Goal: Transaction & Acquisition: Purchase product/service

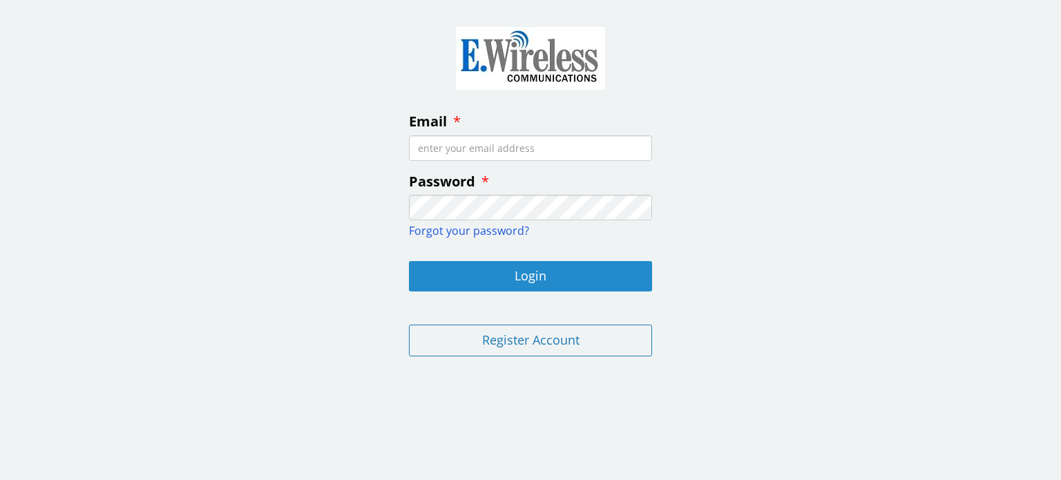
type input "[EMAIL_ADDRESS][DOMAIN_NAME]"
click at [506, 265] on button "Login" at bounding box center [530, 276] width 243 height 30
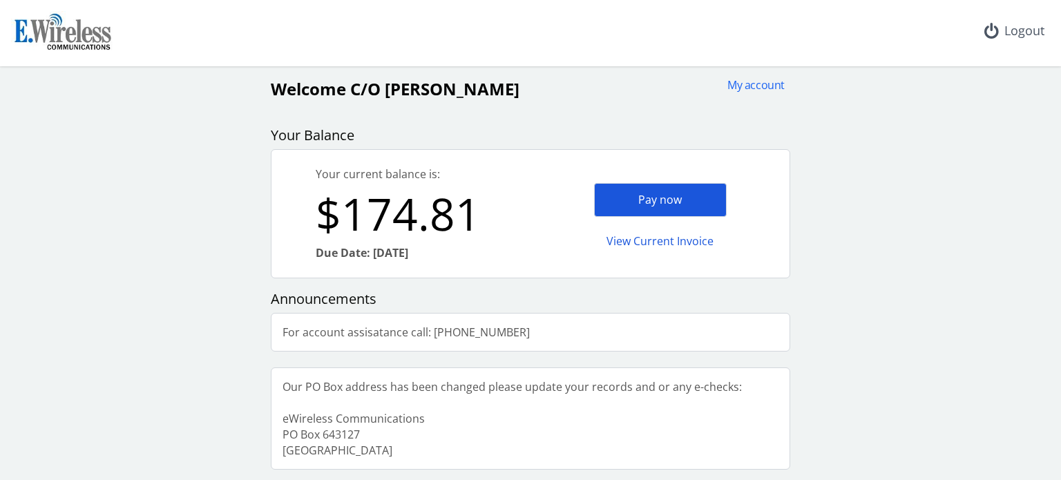
click at [674, 191] on div "Pay now" at bounding box center [660, 200] width 133 height 34
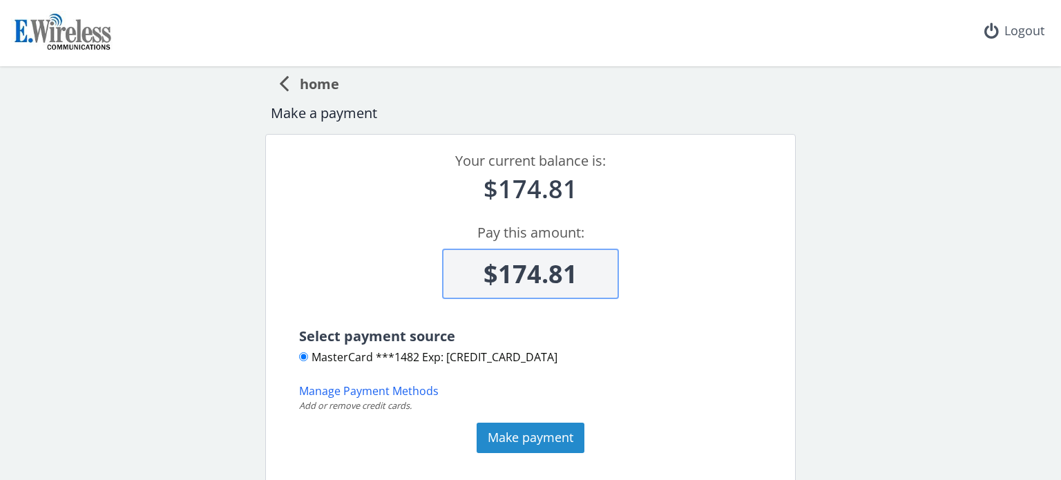
click at [525, 437] on button "Make payment" at bounding box center [531, 438] width 108 height 30
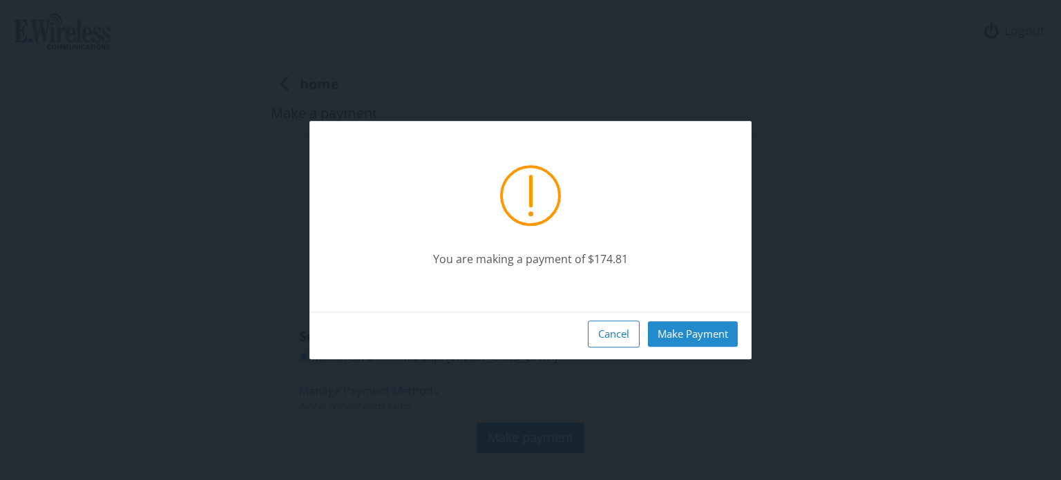
click at [691, 332] on button "Make Payment" at bounding box center [693, 334] width 90 height 26
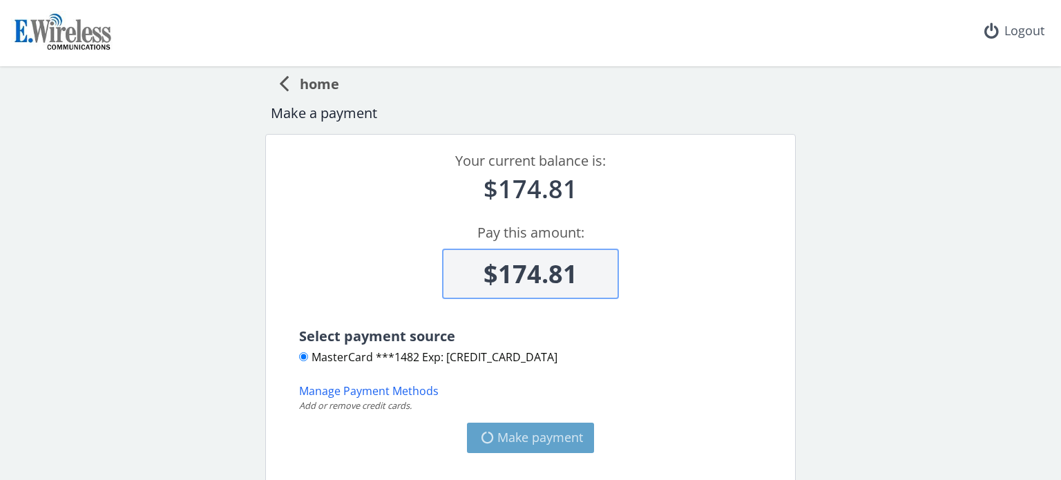
type input "$0"
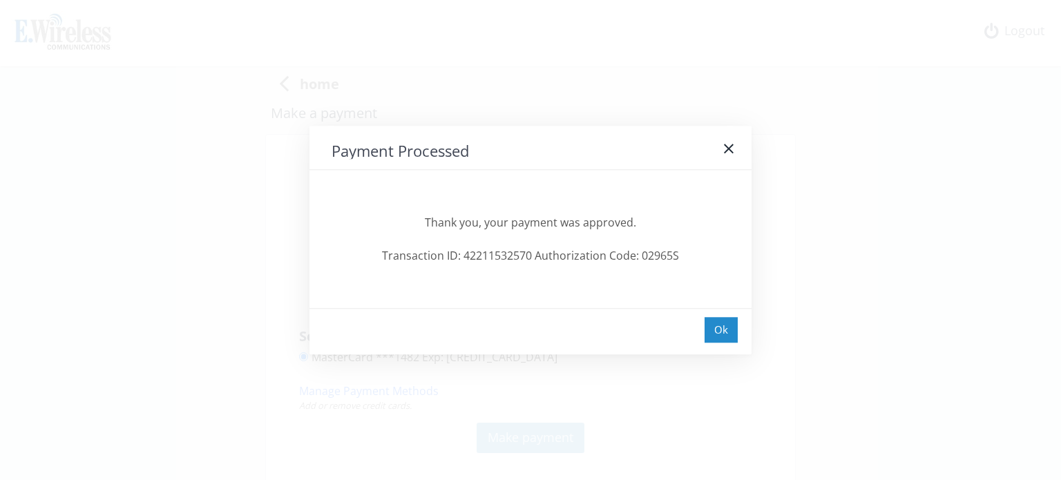
click at [726, 321] on div "Ok" at bounding box center [721, 330] width 33 height 26
